Goal: Check status: Check status

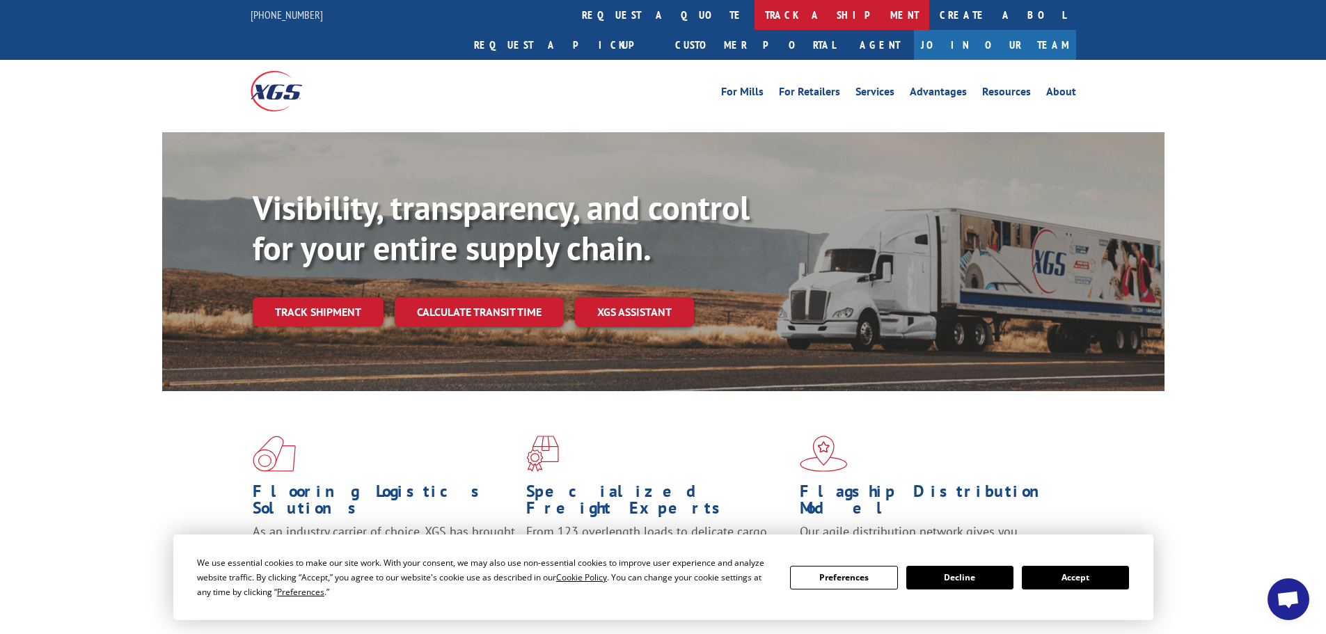
click at [755, 18] on link "track a shipment" at bounding box center [842, 15] width 175 height 30
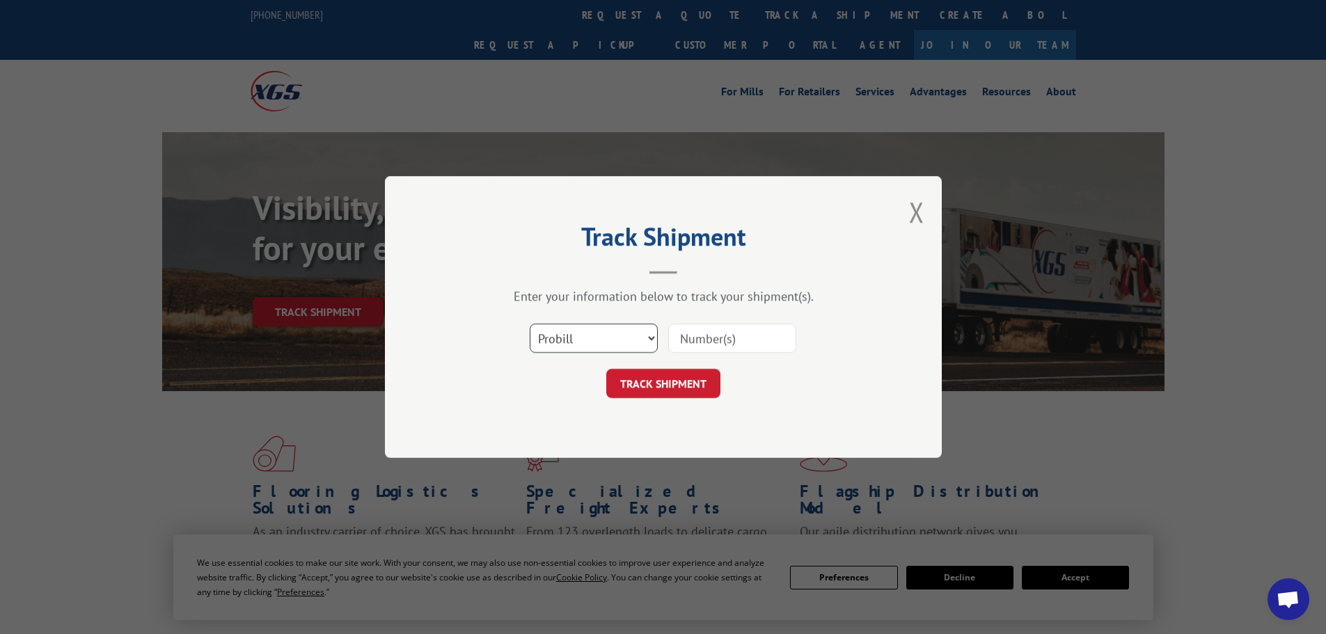
click at [626, 339] on select "Select category... Probill BOL PO" at bounding box center [594, 338] width 128 height 29
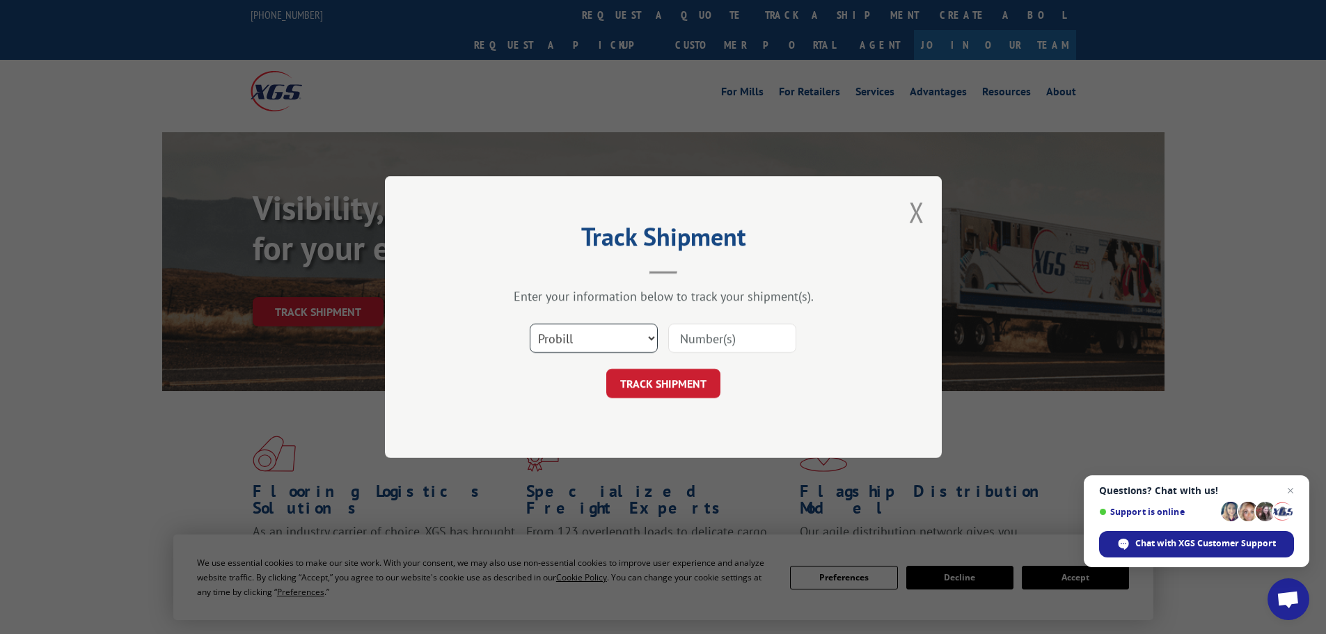
select select "bol"
click at [530, 324] on select "Select category... Probill BOL PO" at bounding box center [594, 338] width 128 height 29
click at [736, 331] on input at bounding box center [732, 338] width 128 height 29
paste input "453743"
type input "453743"
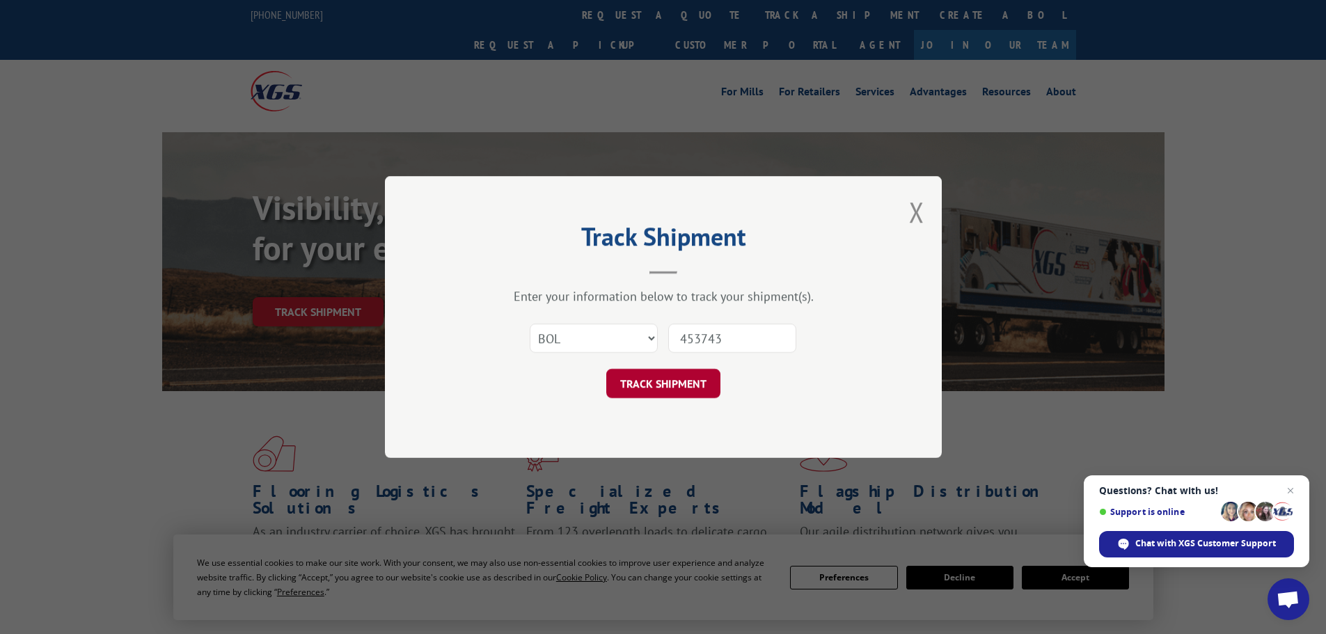
click at [686, 387] on button "TRACK SHIPMENT" at bounding box center [663, 383] width 114 height 29
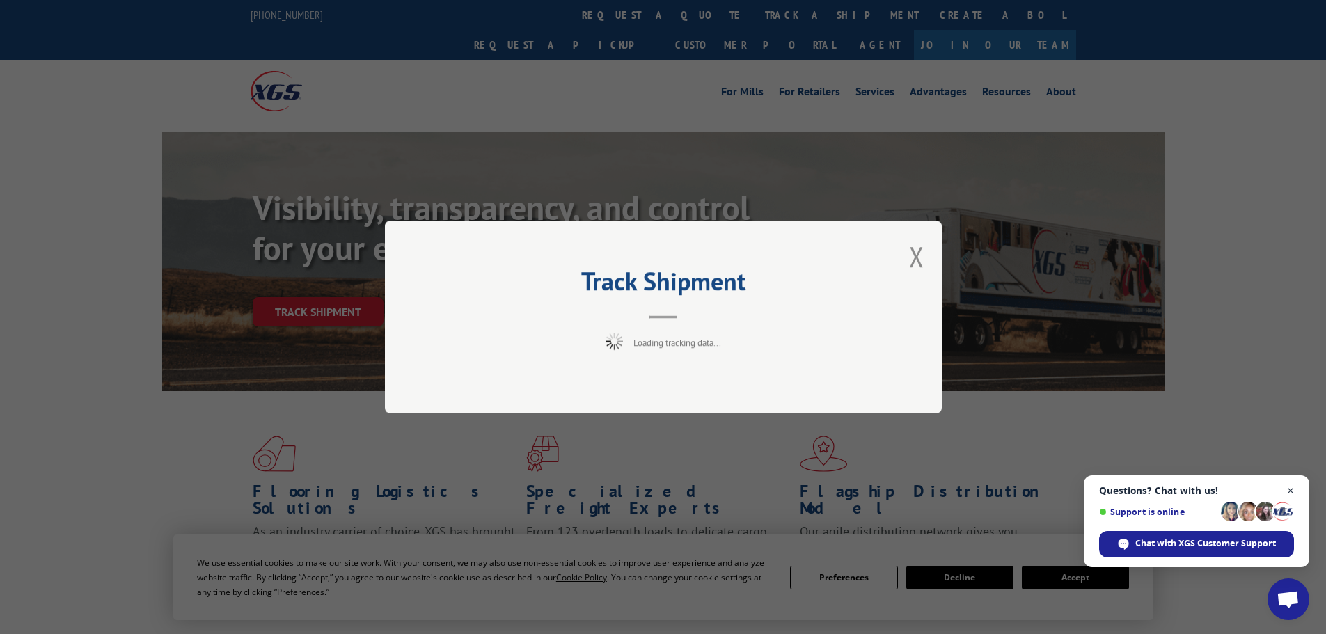
click at [1292, 489] on span "Close chat" at bounding box center [1290, 490] width 17 height 17
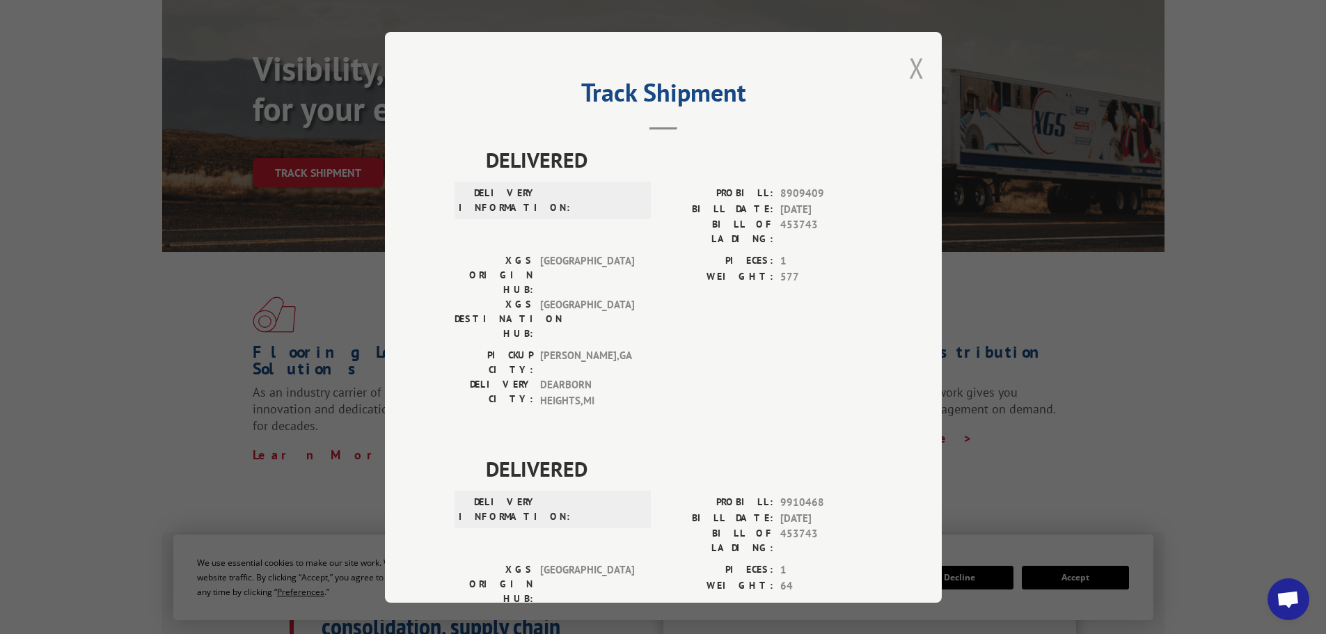
click at [917, 74] on button "Close modal" at bounding box center [916, 67] width 15 height 37
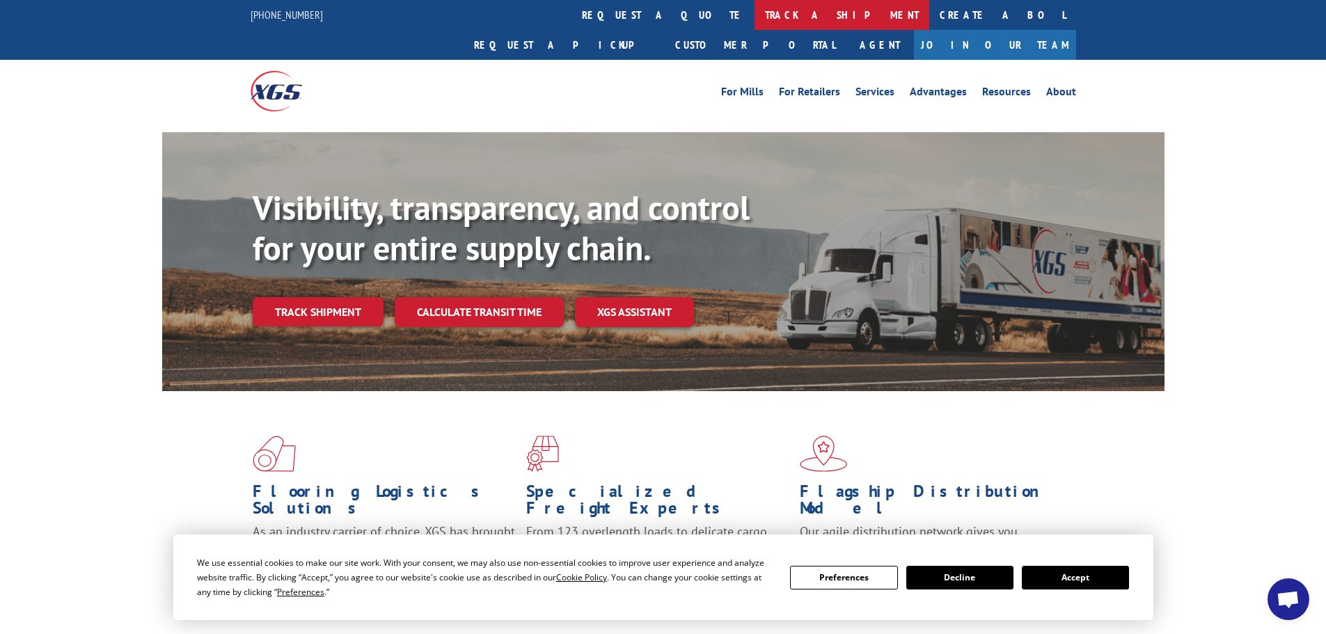
click at [755, 12] on link "track a shipment" at bounding box center [842, 15] width 175 height 30
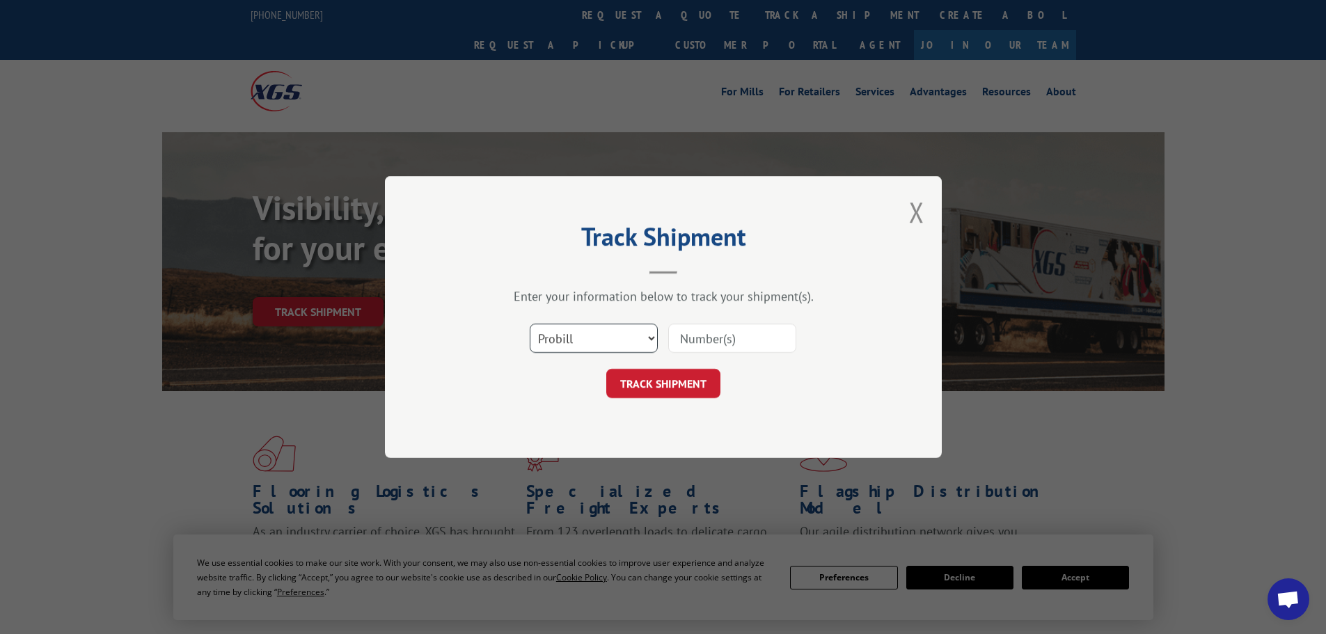
click at [621, 337] on select "Select category... Probill BOL PO" at bounding box center [594, 338] width 128 height 29
select select "bol"
click at [530, 324] on select "Select category... Probill BOL PO" at bounding box center [594, 338] width 128 height 29
click at [699, 340] on input at bounding box center [732, 338] width 128 height 29
paste input "5286128"
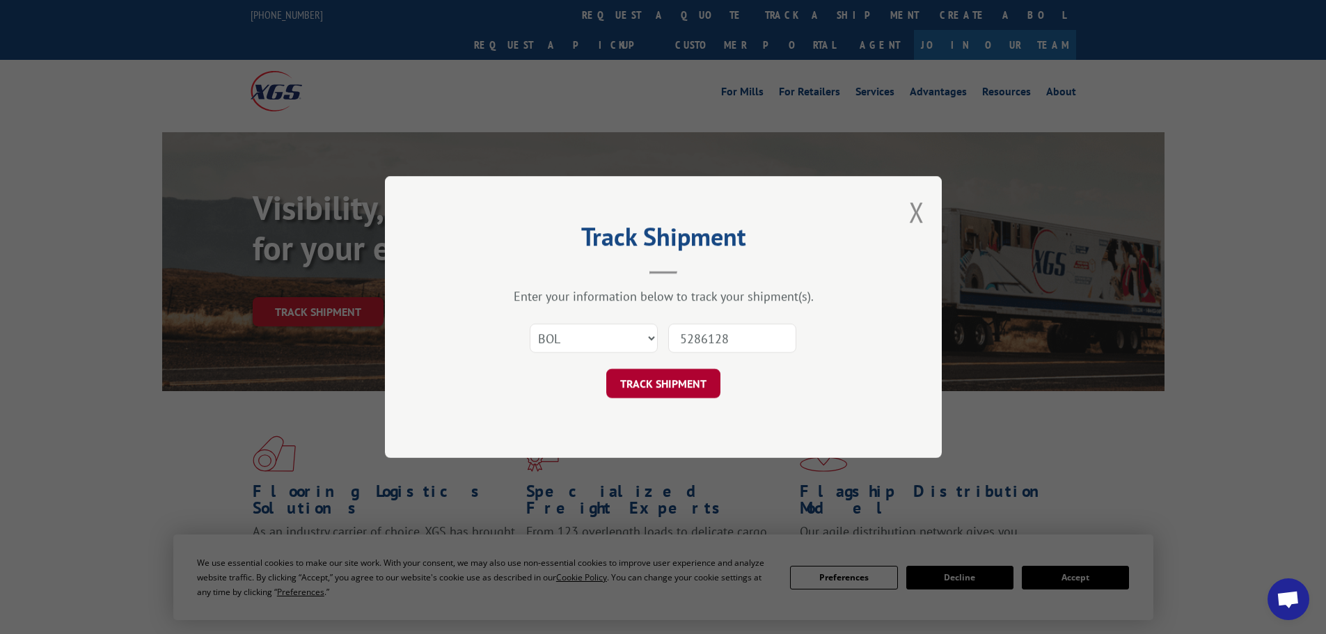
type input "5286128"
click at [668, 385] on button "TRACK SHIPMENT" at bounding box center [663, 383] width 114 height 29
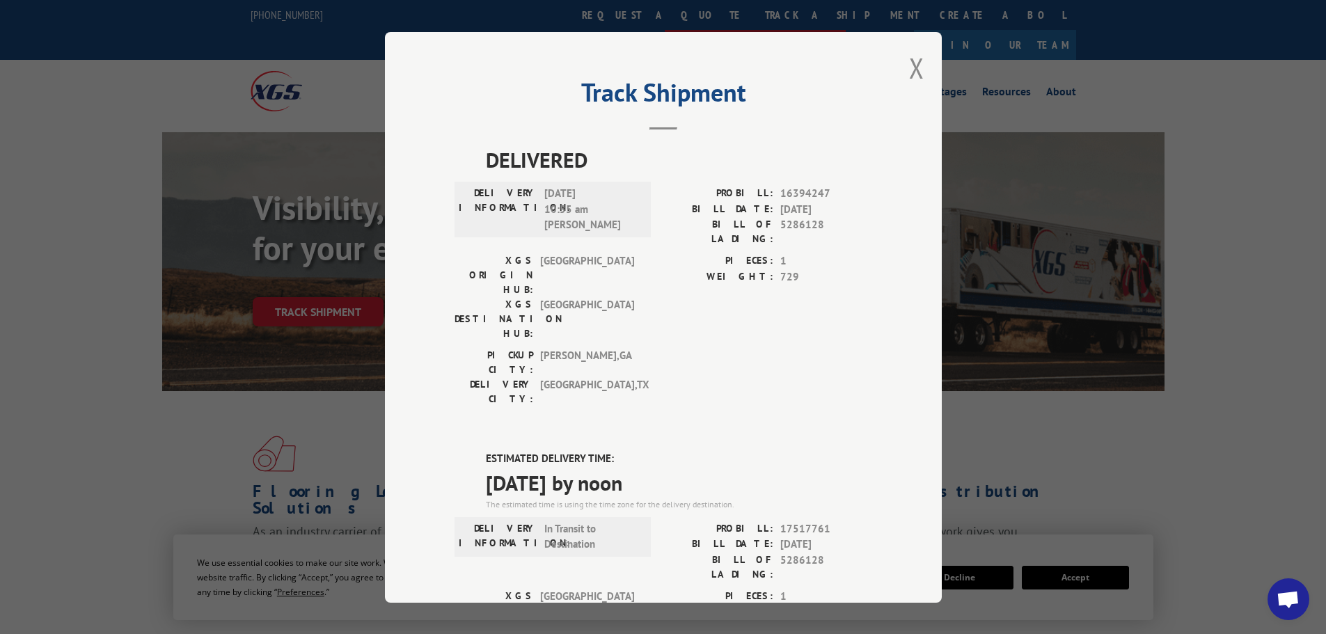
drag, startPoint x: 904, startPoint y: 69, endPoint x: 922, endPoint y: 3, distance: 67.9
click at [909, 63] on button "Close modal" at bounding box center [916, 67] width 15 height 37
